Goal: Task Accomplishment & Management: Manage account settings

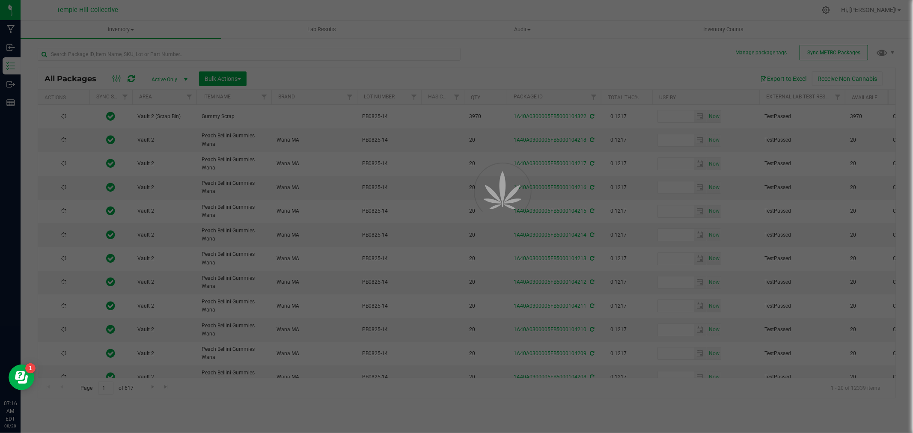
type input "[DATE]"
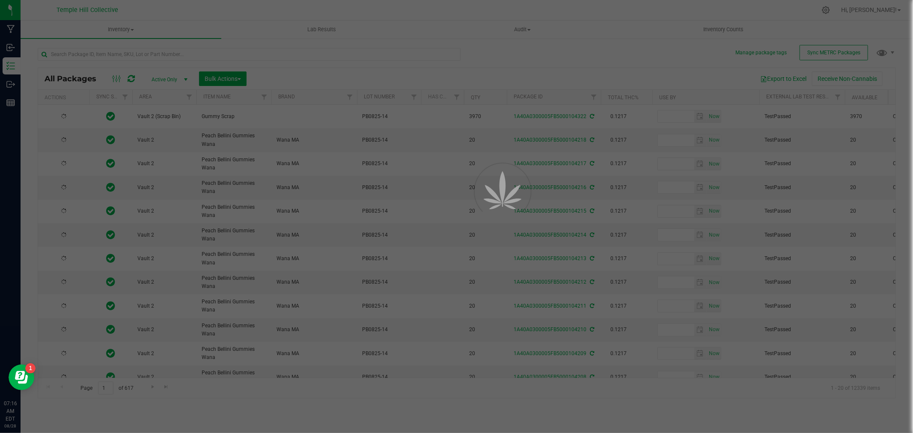
type input "[DATE]"
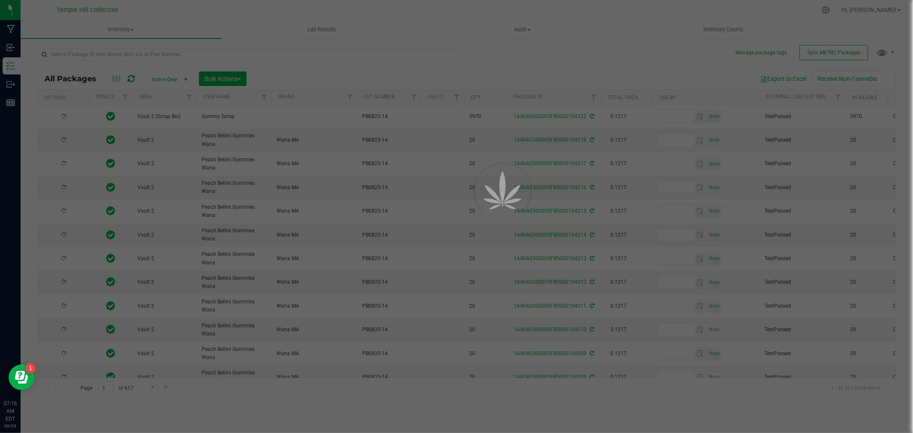
type input "[DATE]"
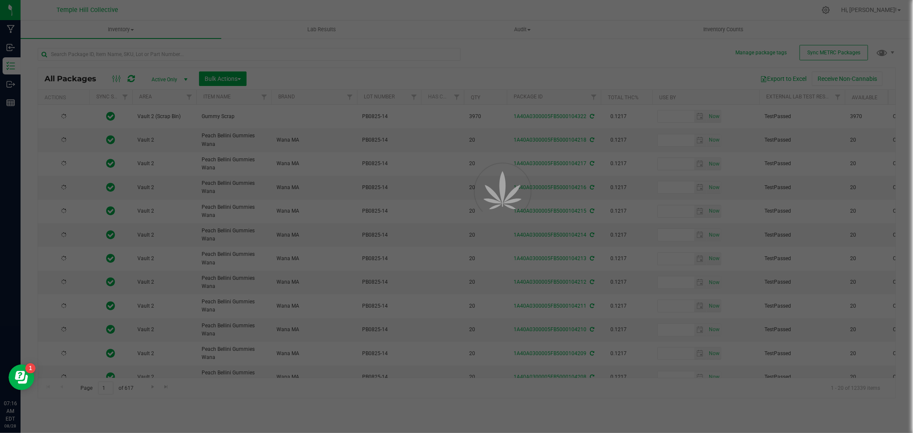
type input "[DATE]"
